Goal: Task Accomplishment & Management: Use online tool/utility

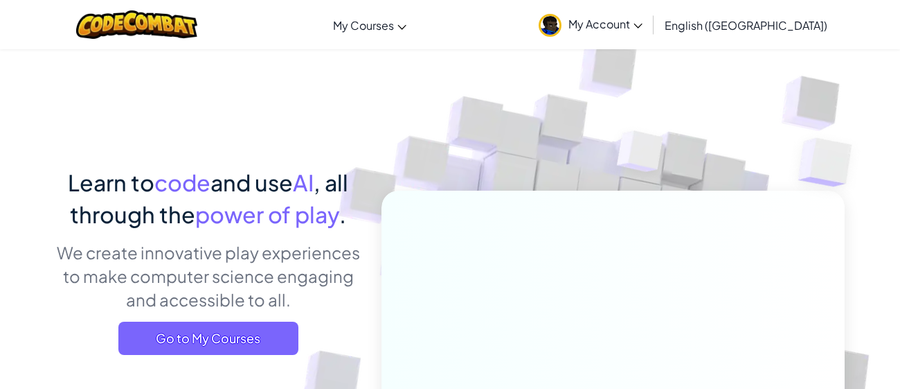
click at [244, 354] on span "Go to My Courses" at bounding box center [208, 337] width 180 height 33
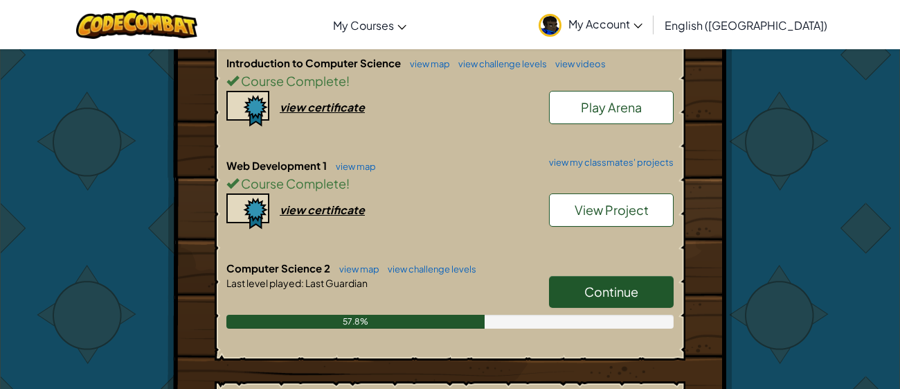
scroll to position [361, 0]
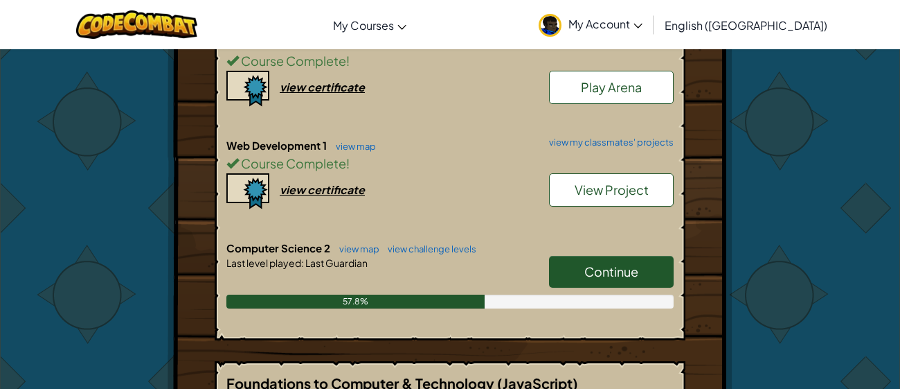
click at [586, 257] on link "Continue" at bounding box center [611, 272] width 125 height 32
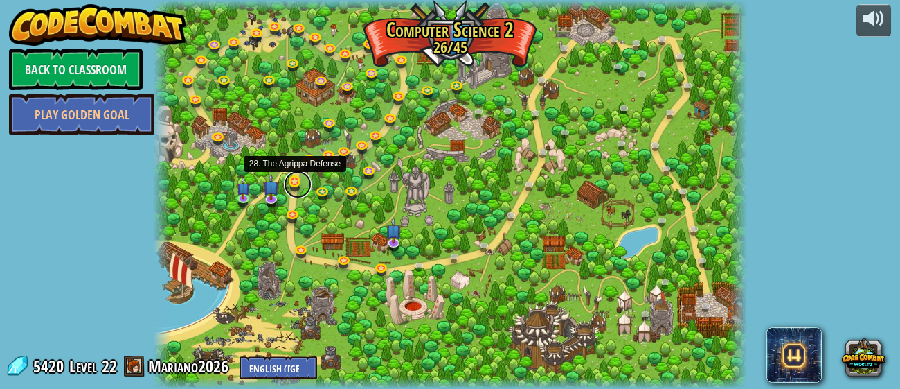
click at [298, 184] on link at bounding box center [298, 184] width 28 height 28
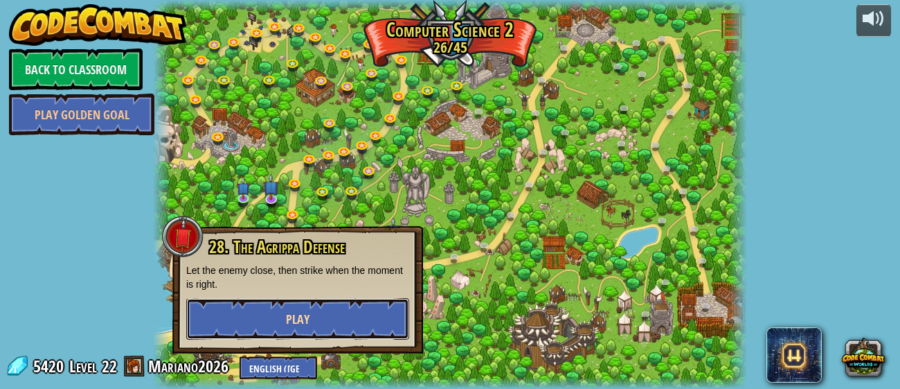
click at [335, 308] on button "Play" at bounding box center [297, 319] width 223 height 42
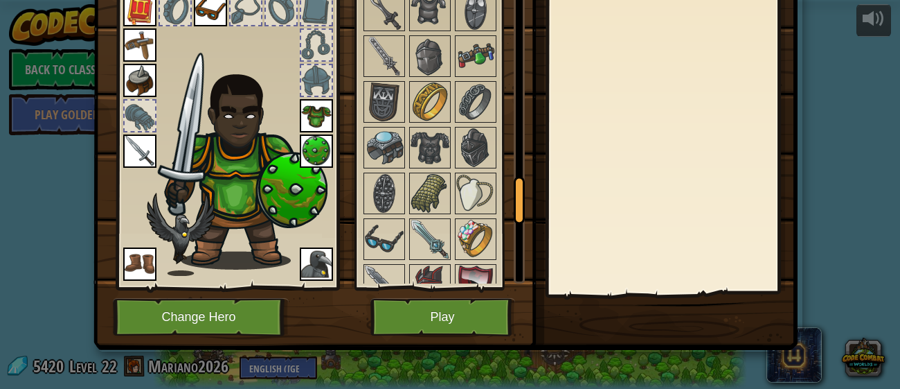
scroll to position [87, 0]
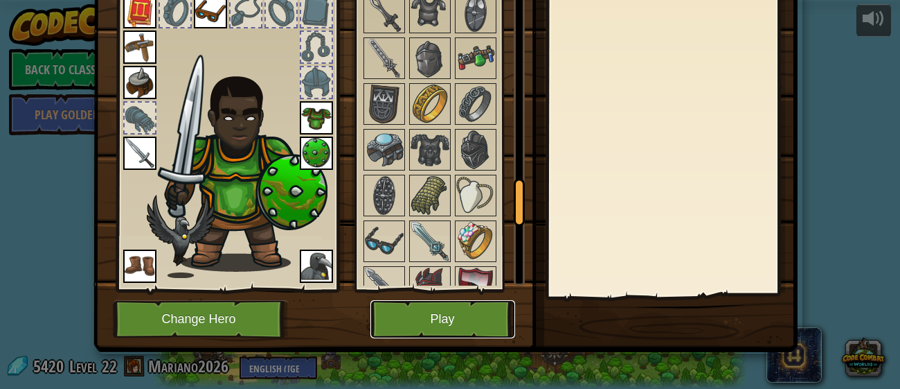
click at [422, 302] on button "Play" at bounding box center [443, 319] width 145 height 38
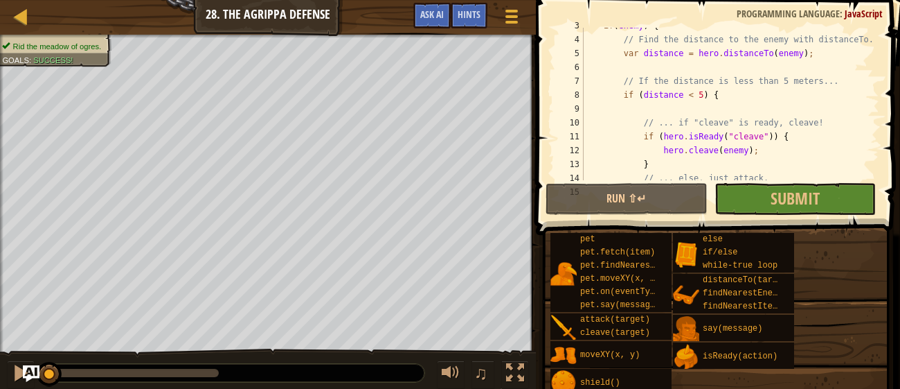
scroll to position [36, 0]
click at [662, 48] on div "if ( enemy ) { // Find the distance to the enemy with distanceTo. var distance …" at bounding box center [730, 109] width 299 height 180
click at [662, 48] on div "if ( enemy ) { // Find the distance to the enemy with distanceTo. var distance …" at bounding box center [730, 104] width 299 height 152
click at [662, 48] on div "if ( enemy ) { // Find the distance to the enemy with distanceTo. var distance …" at bounding box center [730, 109] width 299 height 180
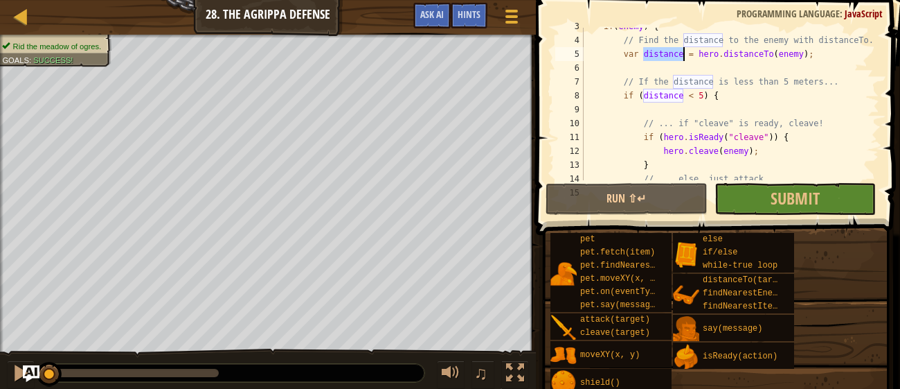
click at [662, 48] on div "if ( enemy ) { // Find the distance to the enemy with distanceTo. var distance …" at bounding box center [730, 109] width 299 height 180
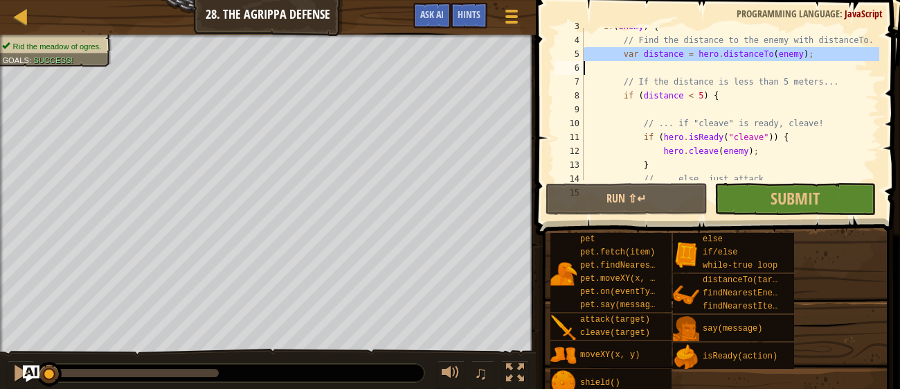
click at [656, 53] on div "if ( enemy ) { // Find the distance to the enemy with distanceTo. var distance …" at bounding box center [730, 104] width 299 height 152
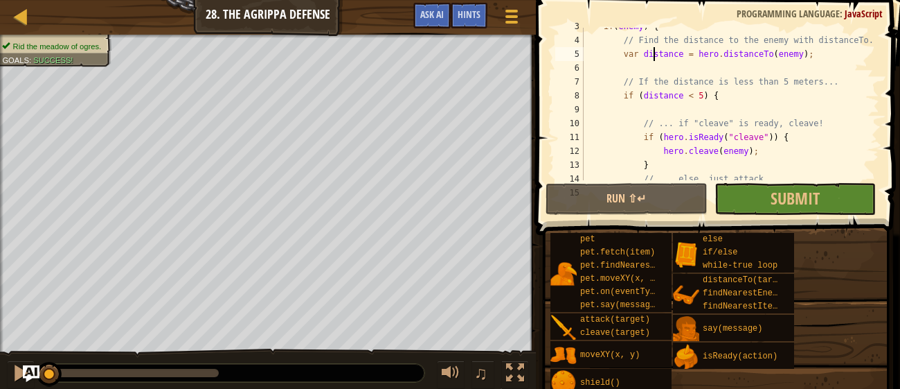
click at [656, 53] on div "if ( enemy ) { // Find the distance to the enemy with distanceTo. var distance …" at bounding box center [730, 109] width 299 height 180
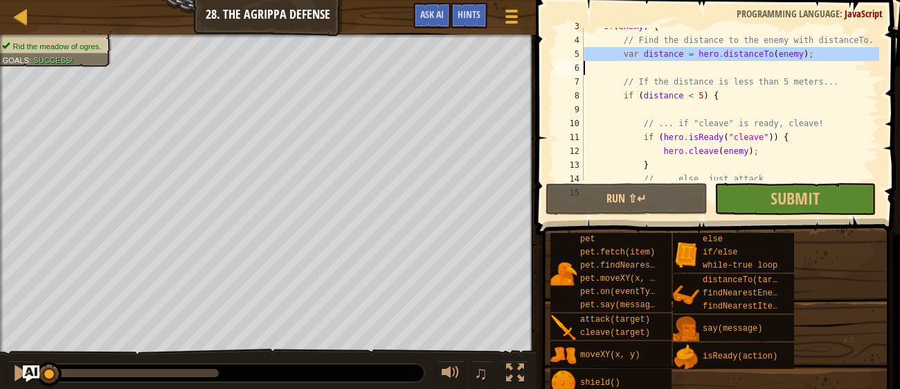
click at [682, 94] on div "if ( enemy ) { // Find the distance to the enemy with distanceTo. var distance …" at bounding box center [730, 109] width 299 height 180
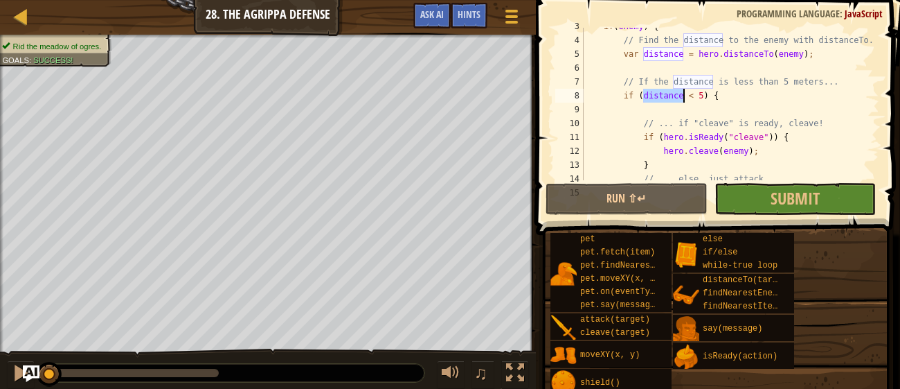
click at [682, 94] on div "if ( enemy ) { // Find the distance to the enemy with distanceTo. var distance …" at bounding box center [730, 109] width 299 height 180
type textarea "if (distance < 5) {"
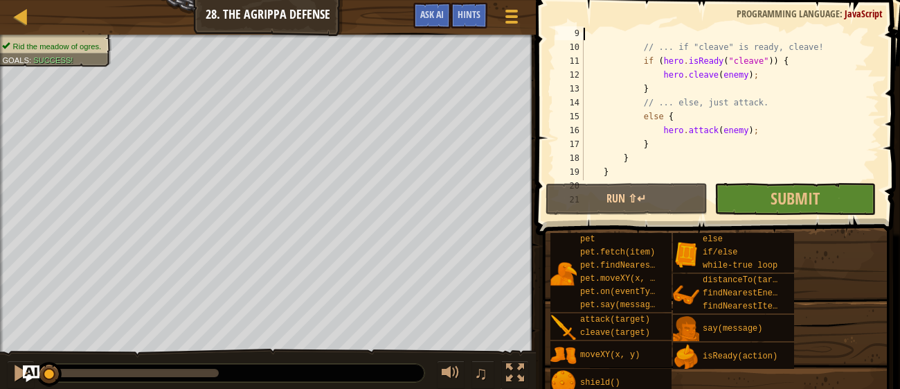
scroll to position [138, 0]
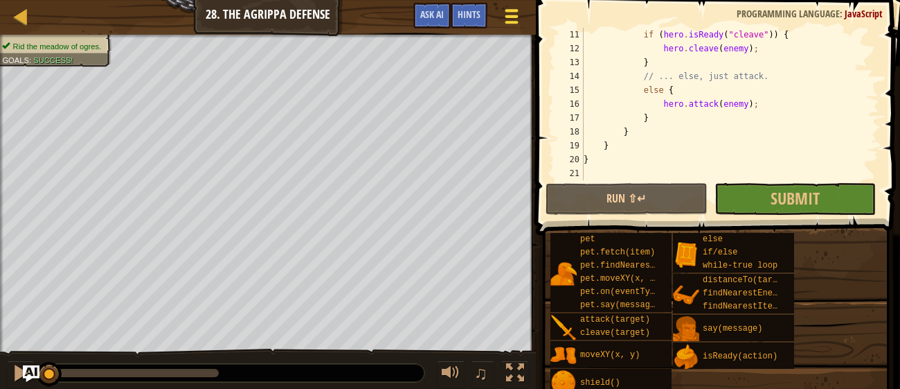
click at [509, 10] on span at bounding box center [512, 10] width 13 height 3
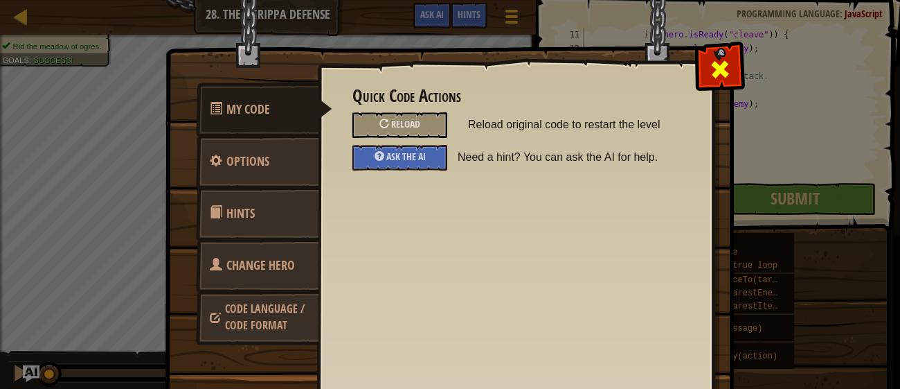
click at [718, 62] on span at bounding box center [720, 69] width 22 height 22
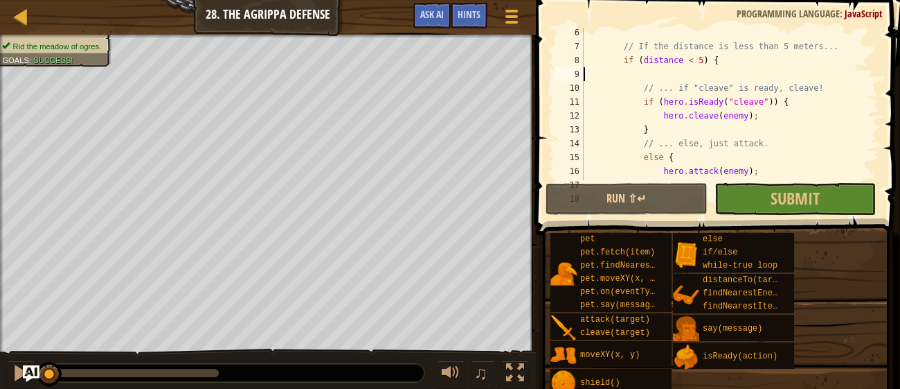
scroll to position [4, 0]
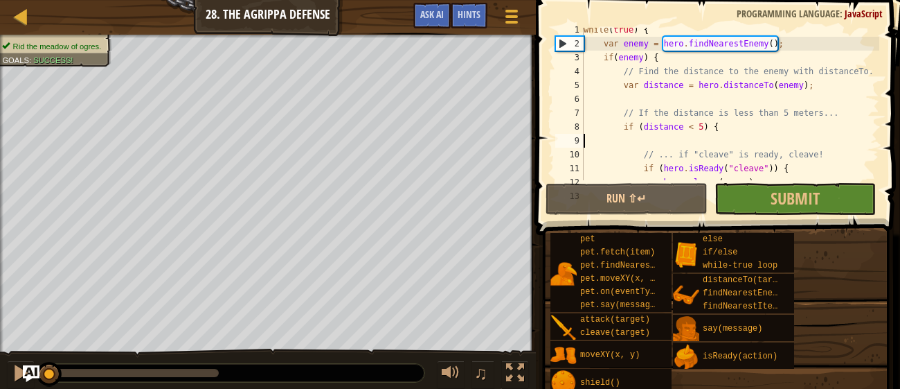
click at [668, 135] on div "while ( true ) { var enemy = hero . findNearestEnemy ( ) ; if ( enemy ) { // Fi…" at bounding box center [730, 113] width 299 height 180
click at [649, 122] on div "while ( true ) { var enemy = hero . findNearestEnemy ( ) ; if ( enemy ) { // Fi…" at bounding box center [730, 113] width 299 height 180
type textarea "if (distance < 5) {"
